Goal: Information Seeking & Learning: Learn about a topic

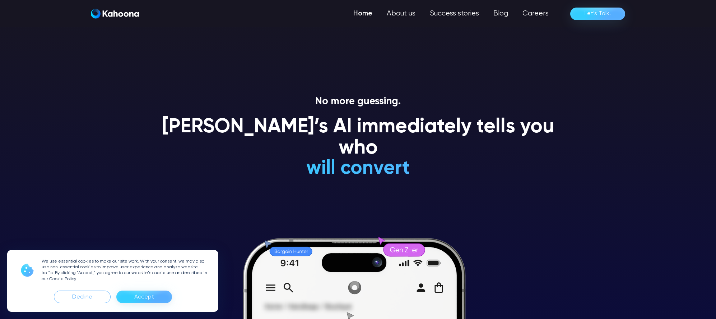
click at [139, 296] on div "Accept" at bounding box center [144, 296] width 20 height 11
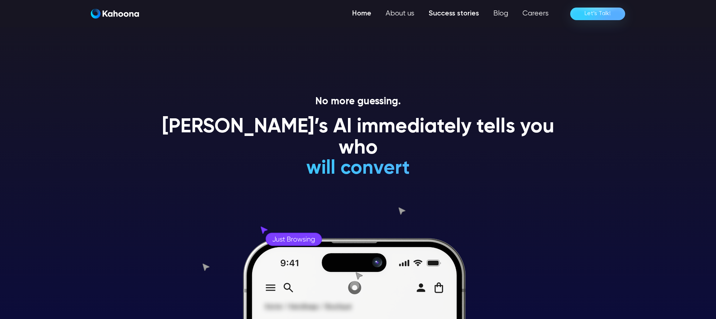
click at [448, 16] on link "Success stories" at bounding box center [454, 13] width 65 height 14
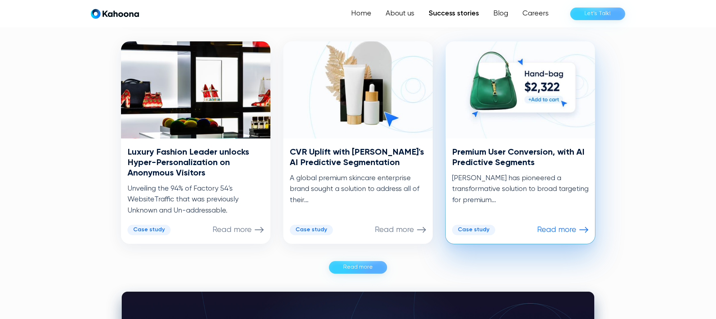
scroll to position [354, 0]
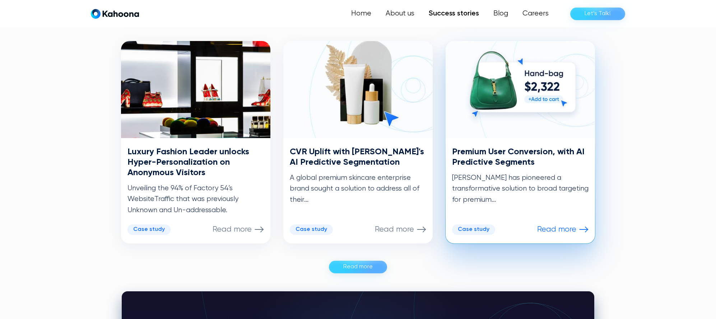
click at [490, 236] on div "Premium User Conversion, with AI Predictive Segments Kahoona has pioneered a tr…" at bounding box center [520, 190] width 149 height 105
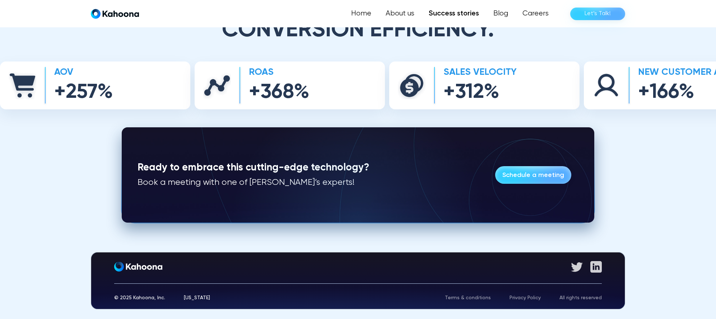
scroll to position [1782, 0]
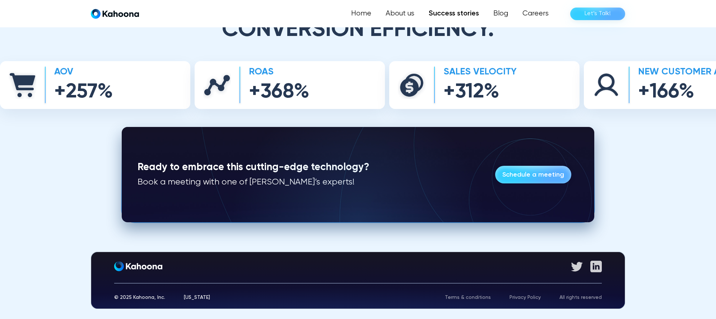
click at [109, 16] on img "home" at bounding box center [115, 14] width 48 height 10
